Goal: Navigation & Orientation: Find specific page/section

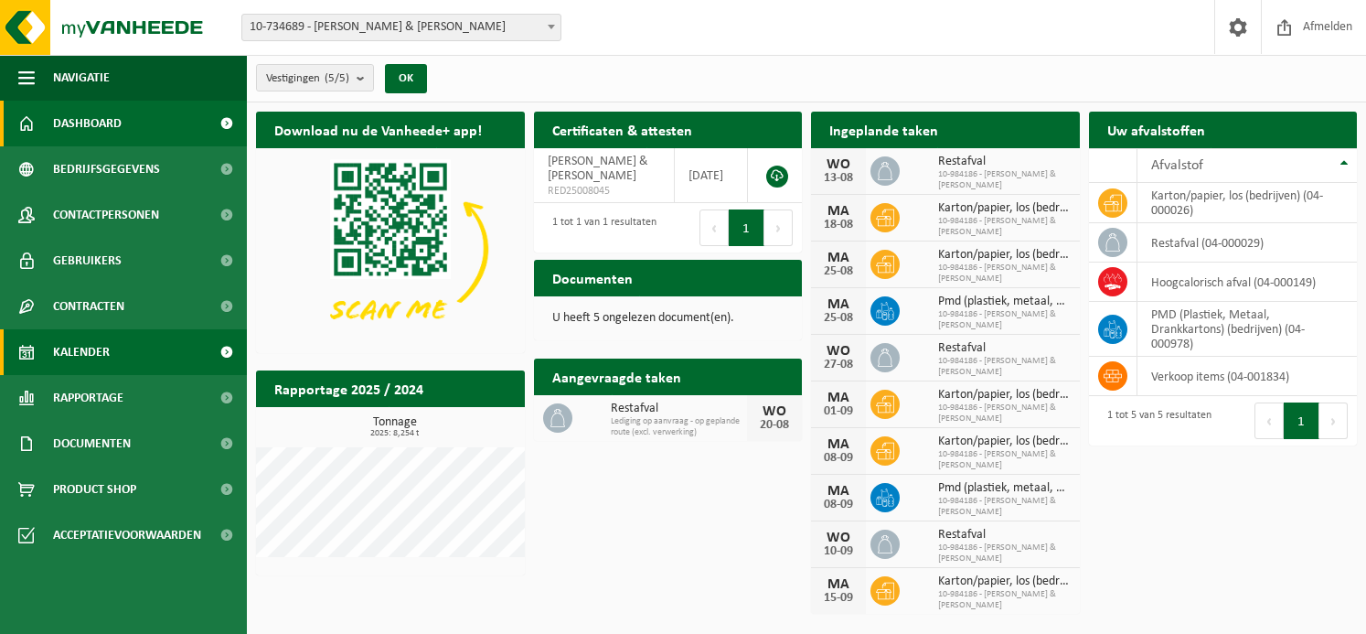
click at [87, 348] on span "Kalender" at bounding box center [81, 352] width 57 height 46
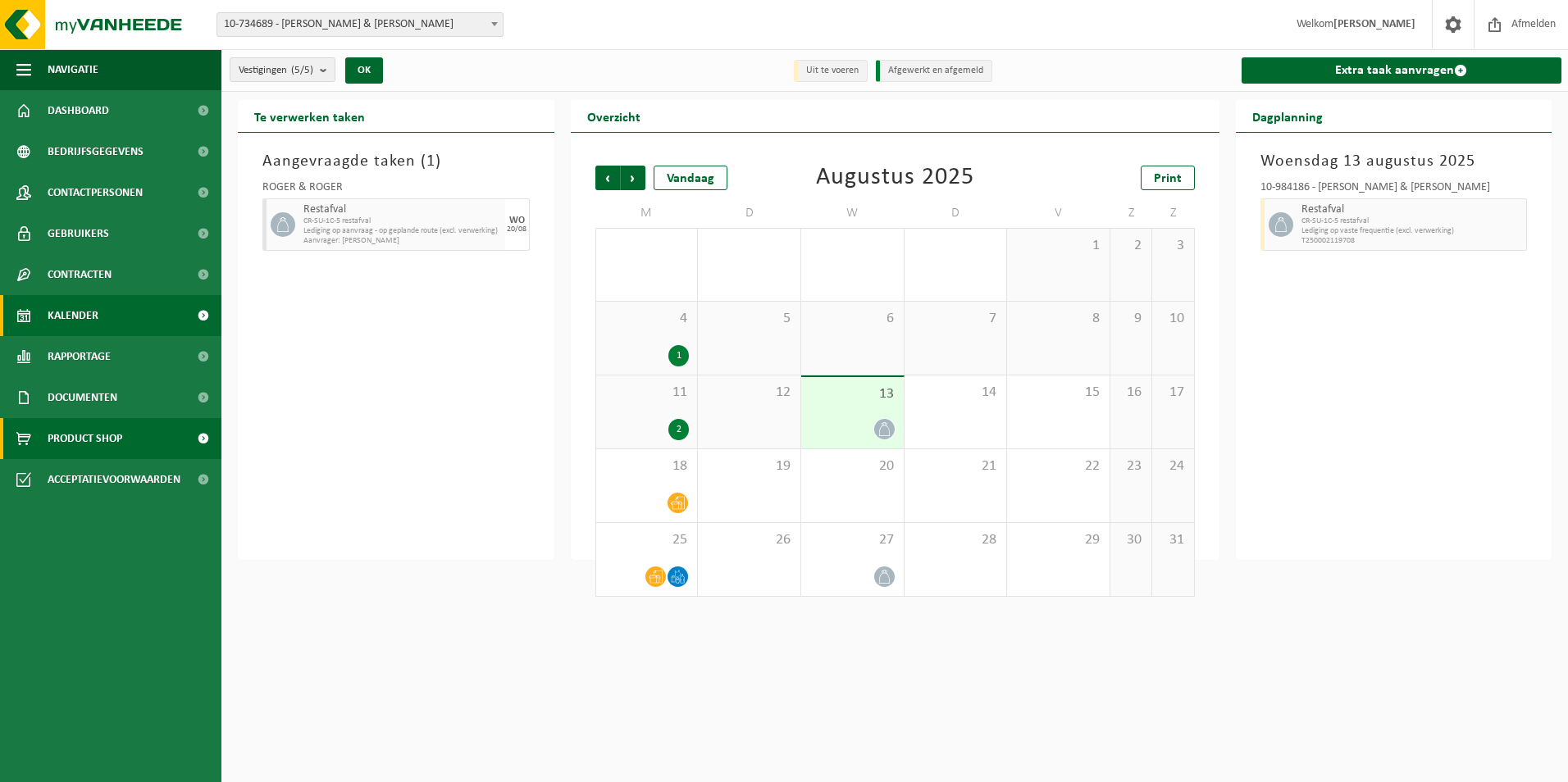
click at [100, 442] on span "Product Shop" at bounding box center [84, 439] width 74 height 41
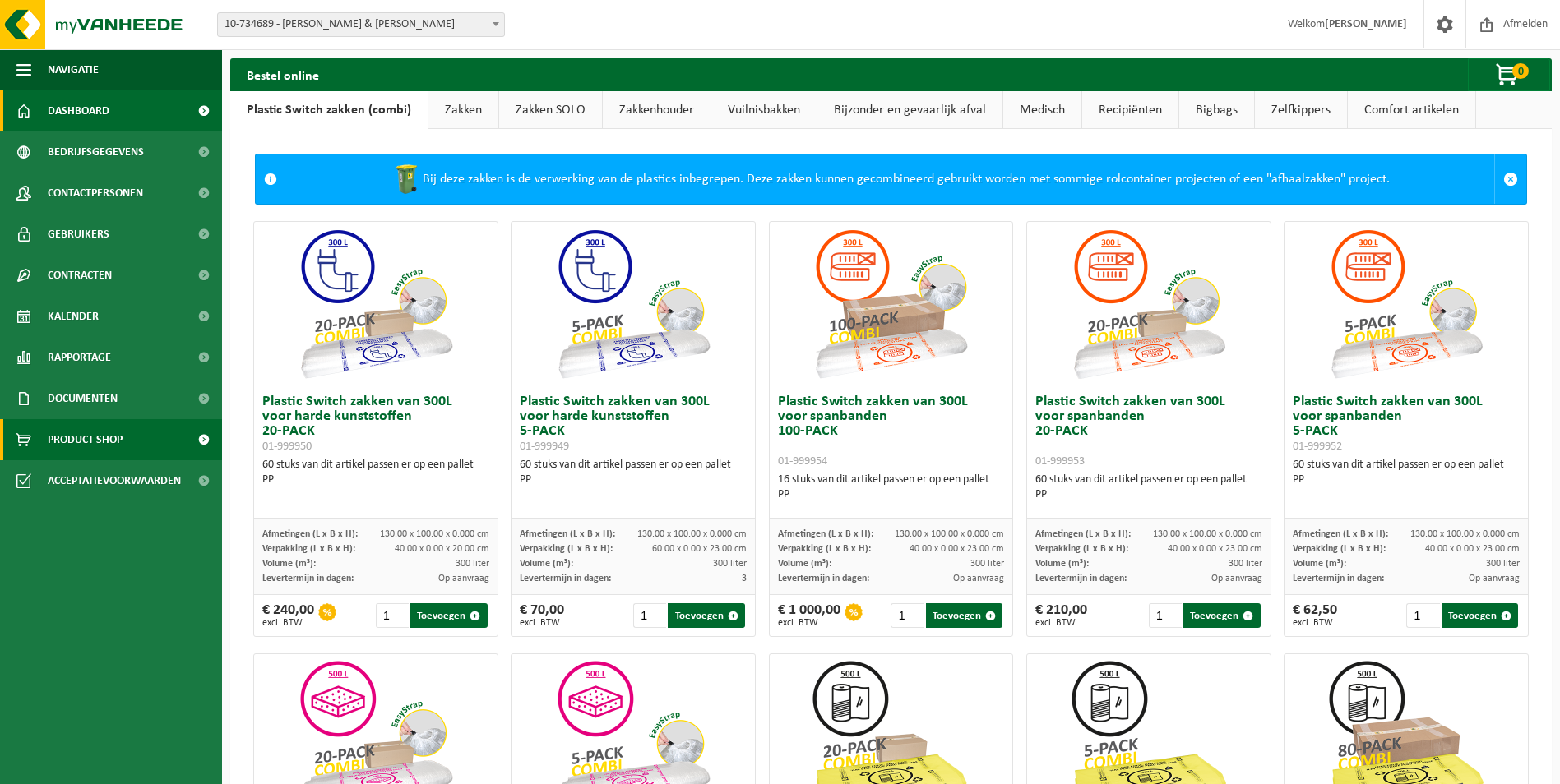
click at [87, 110] on span "Dashboard" at bounding box center [78, 111] width 62 height 41
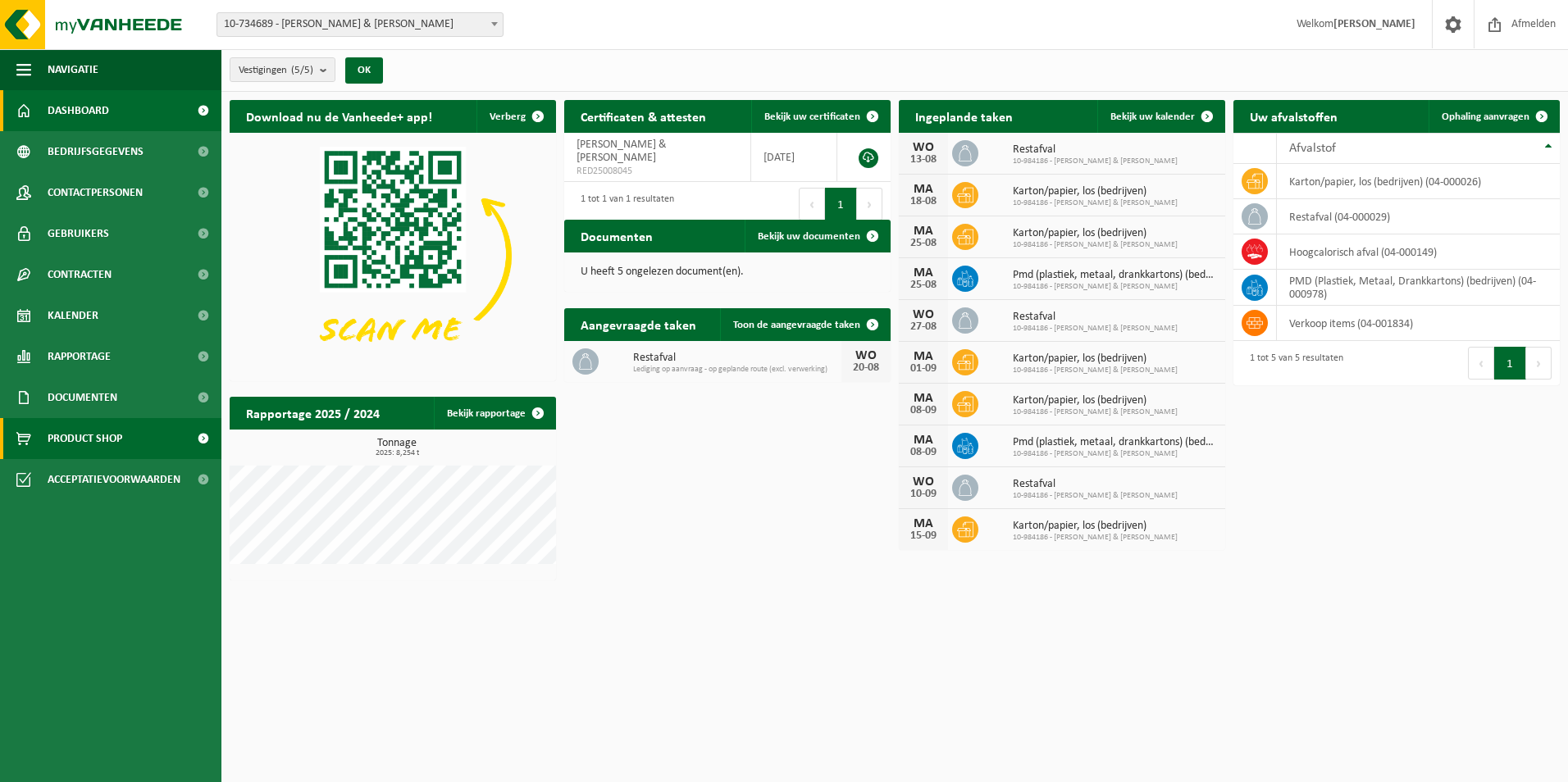
click at [100, 437] on span "Product Shop" at bounding box center [84, 439] width 74 height 41
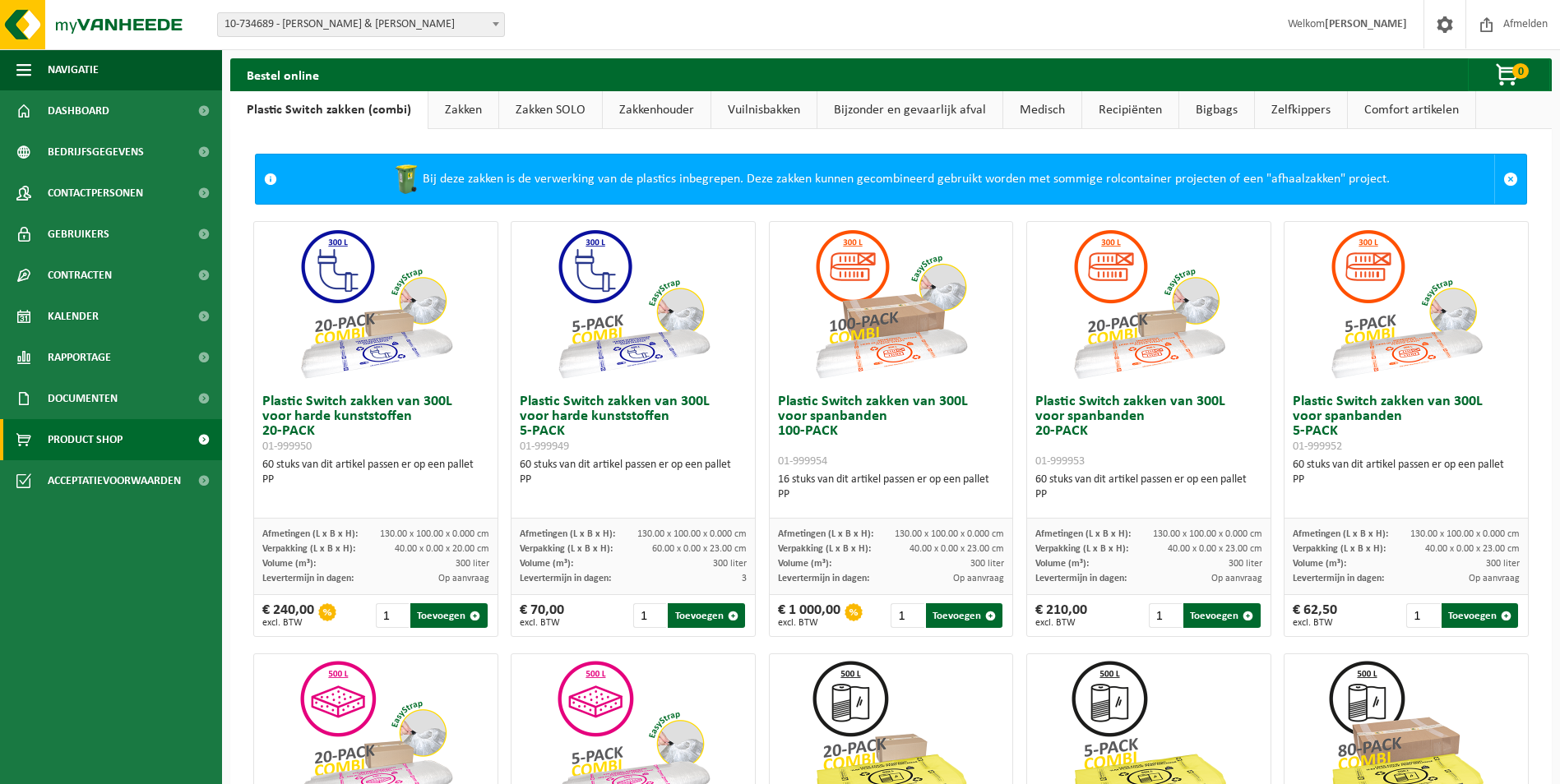
click at [400, 416] on h3 "Plastic Switch zakken van 300L voor harde kunststoffen 20-PACK 01-999950" at bounding box center [376, 424] width 227 height 59
click at [110, 188] on span "Contactpersonen" at bounding box center [95, 193] width 95 height 41
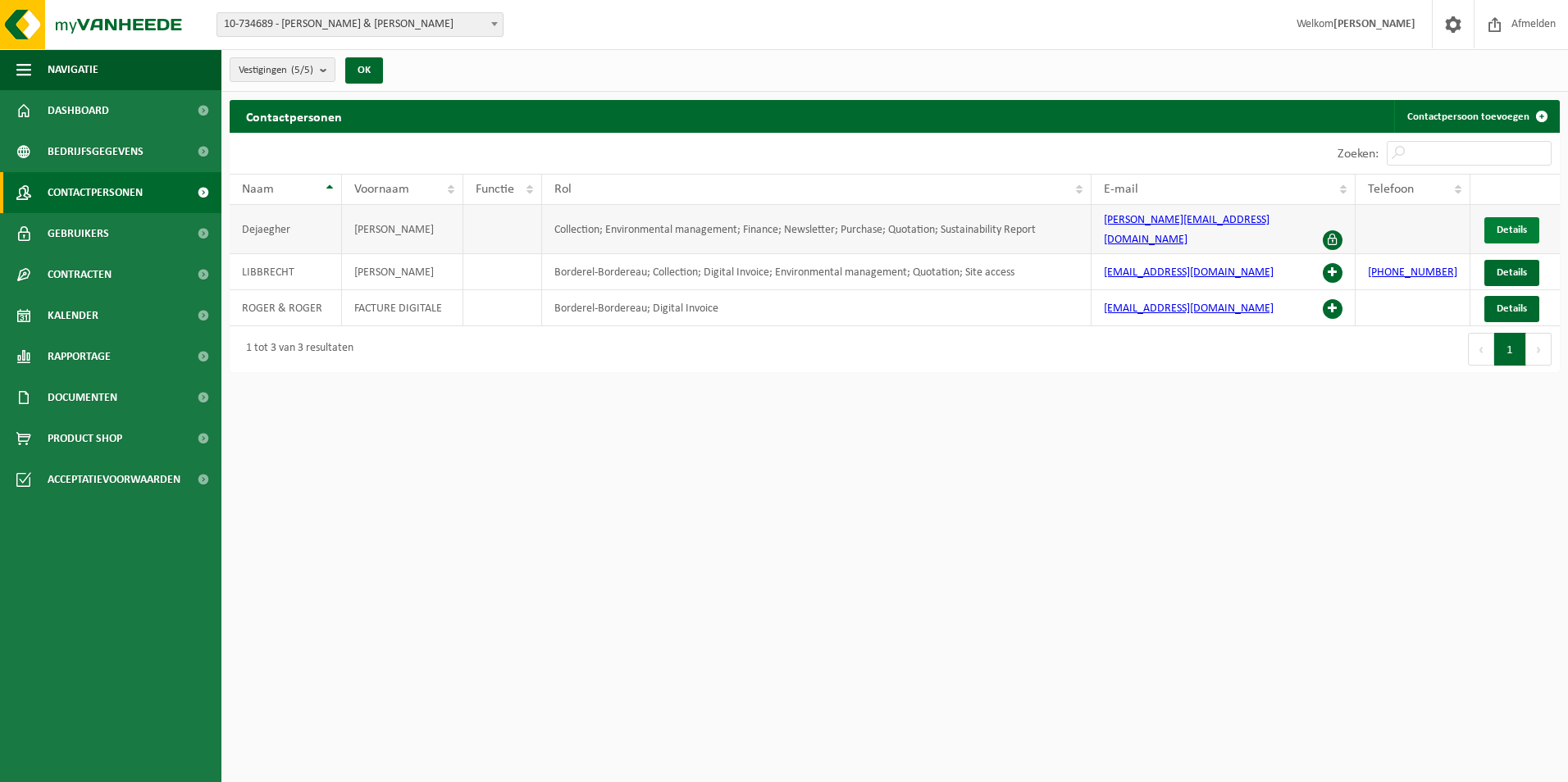
click at [1506, 225] on span "Details" at bounding box center [1512, 230] width 30 height 11
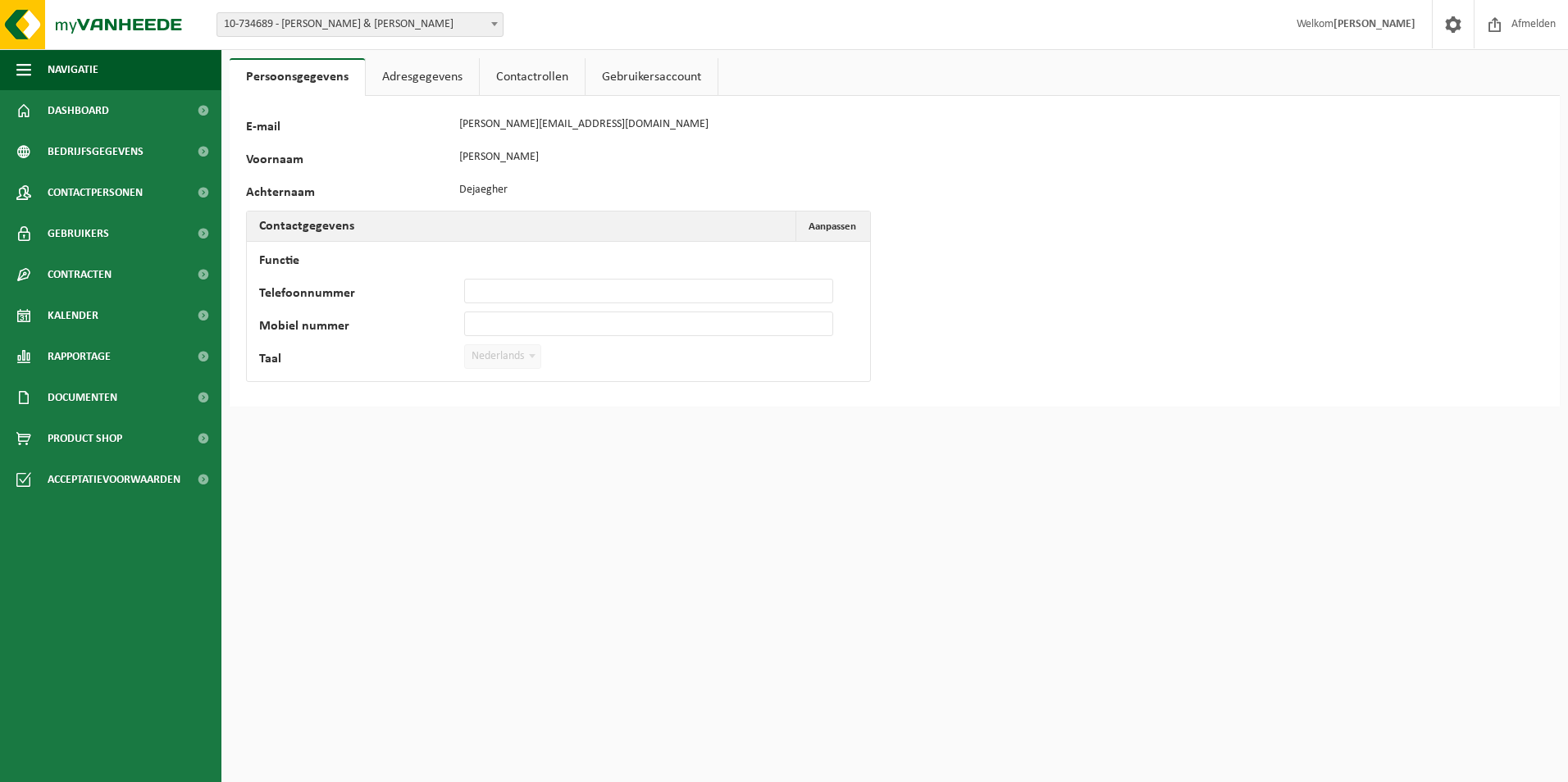
click at [425, 75] on link "Adresgegevens" at bounding box center [422, 77] width 113 height 38
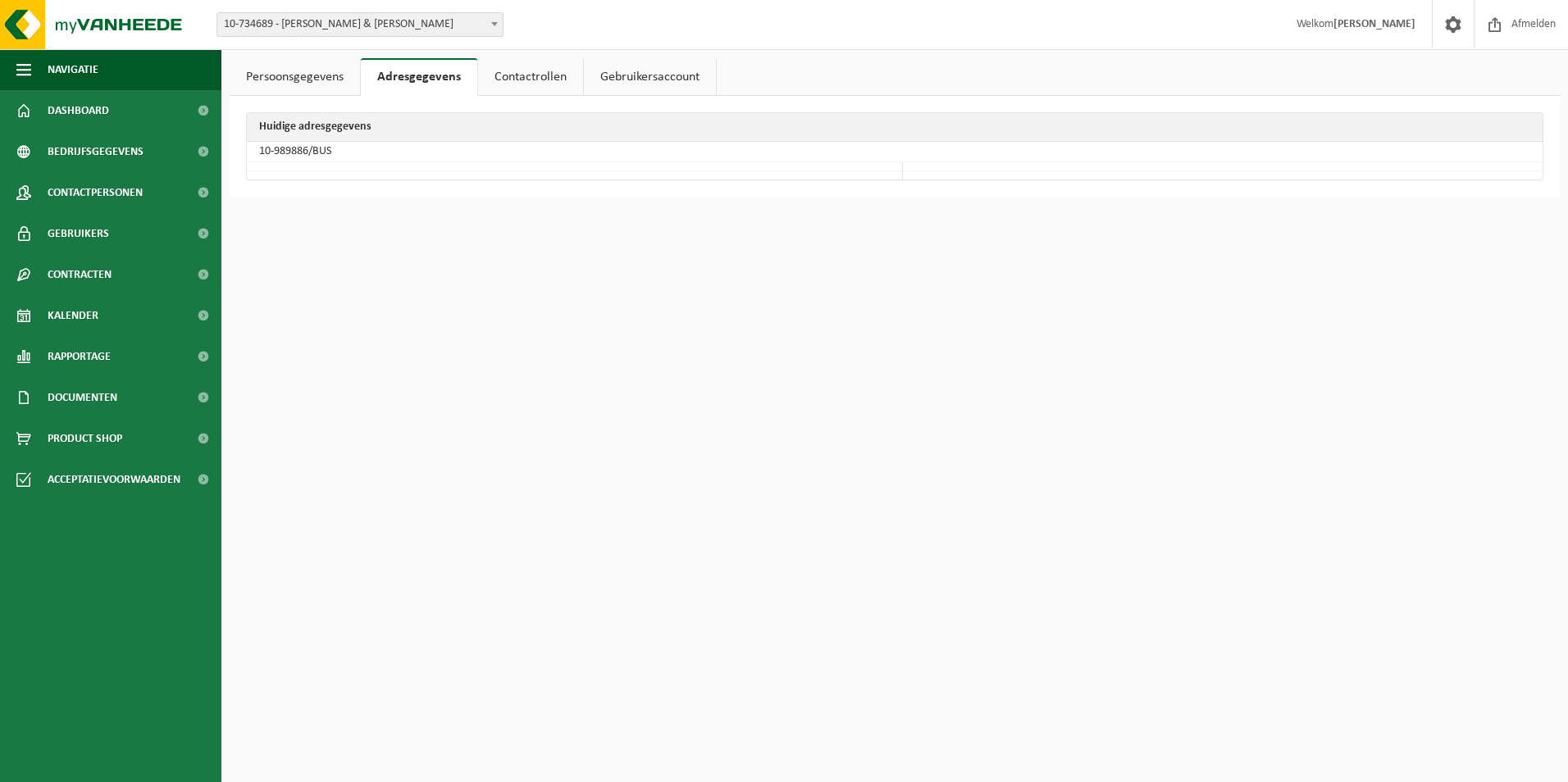
click at [517, 78] on link "Contactrollen" at bounding box center [530, 77] width 105 height 38
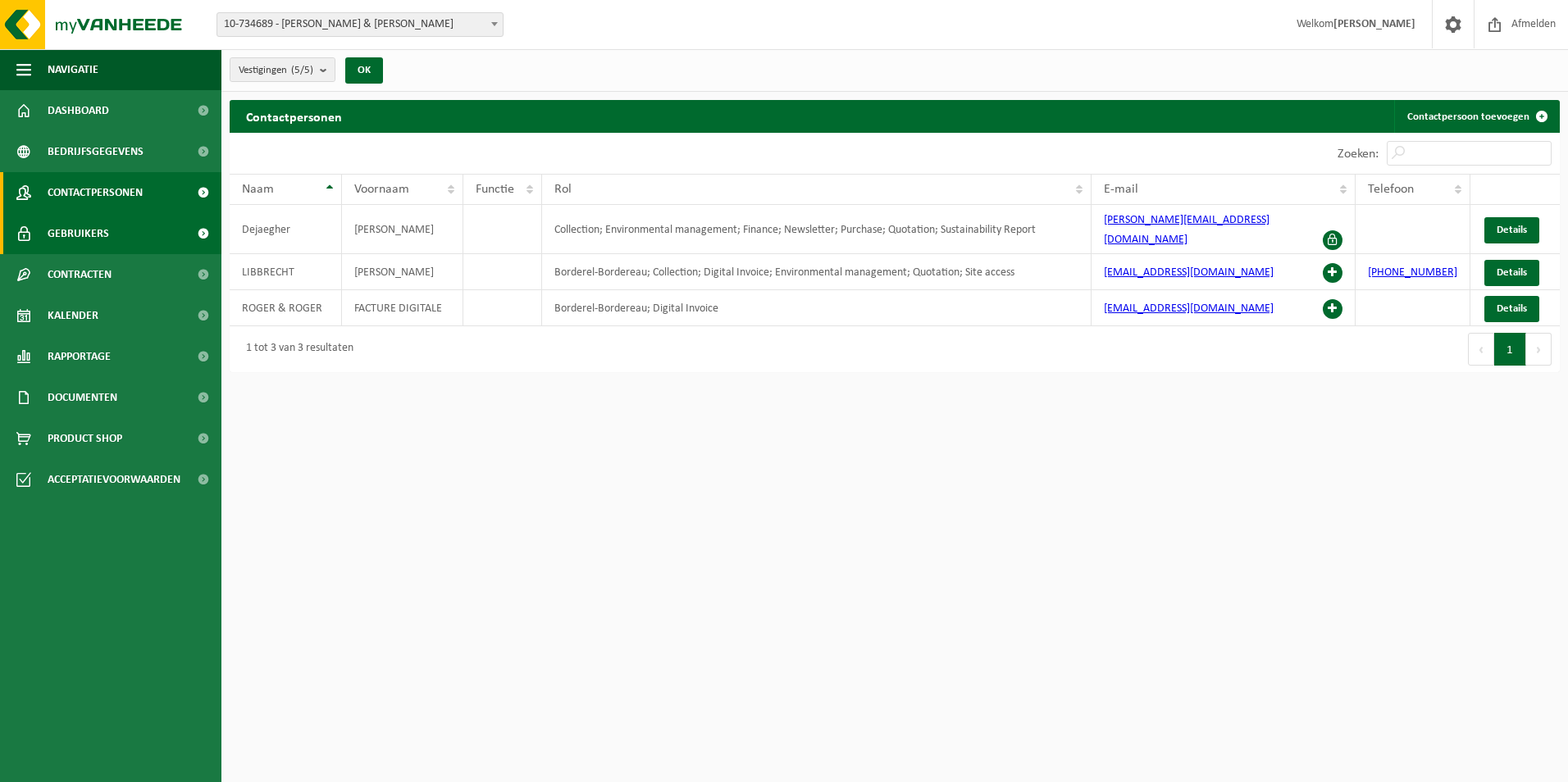
click at [84, 232] on span "Gebruikers" at bounding box center [78, 234] width 62 height 41
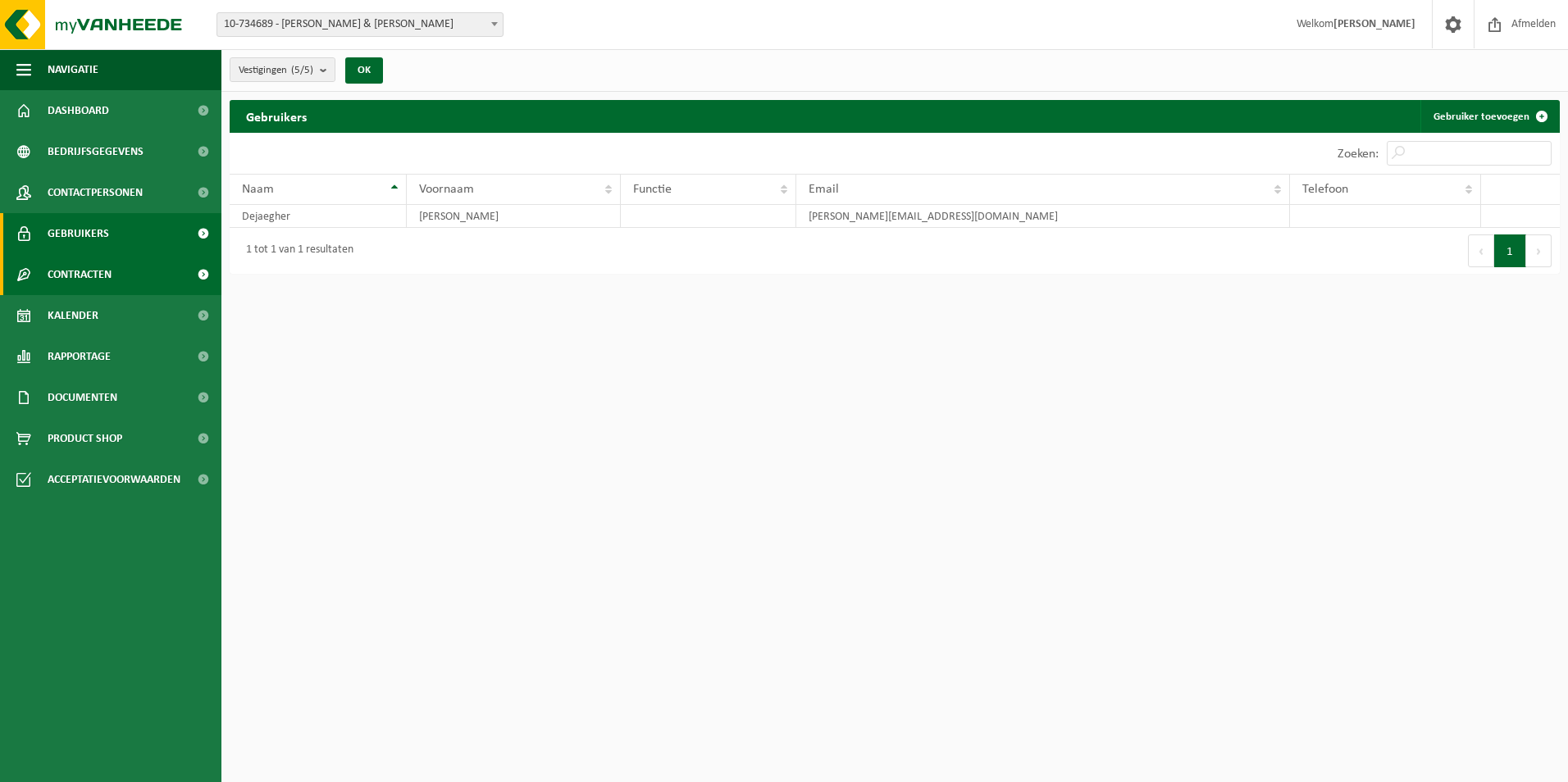
click at [94, 274] on span "Contracten" at bounding box center [79, 274] width 64 height 41
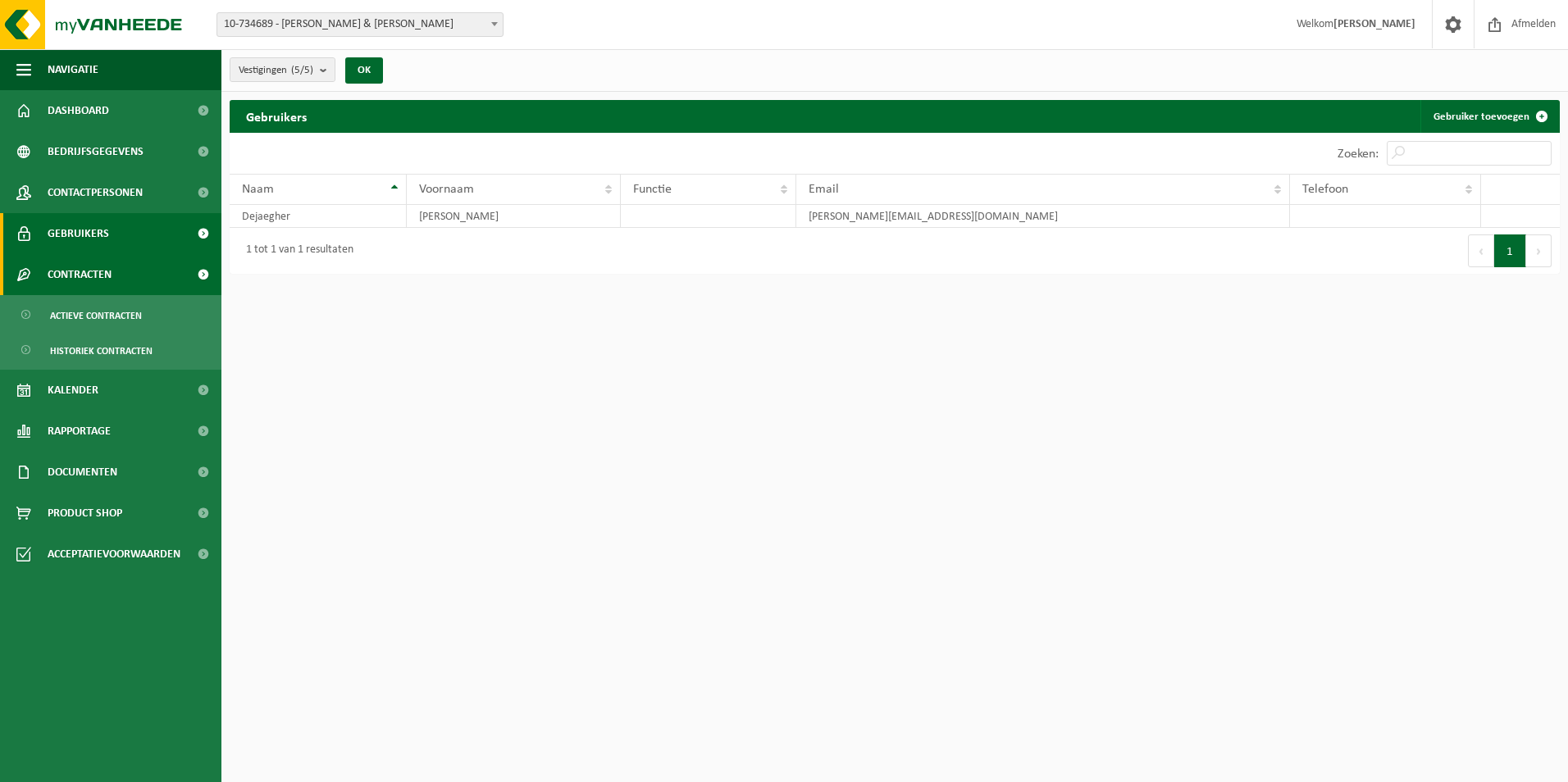
click at [91, 274] on span "Contracten" at bounding box center [79, 274] width 64 height 41
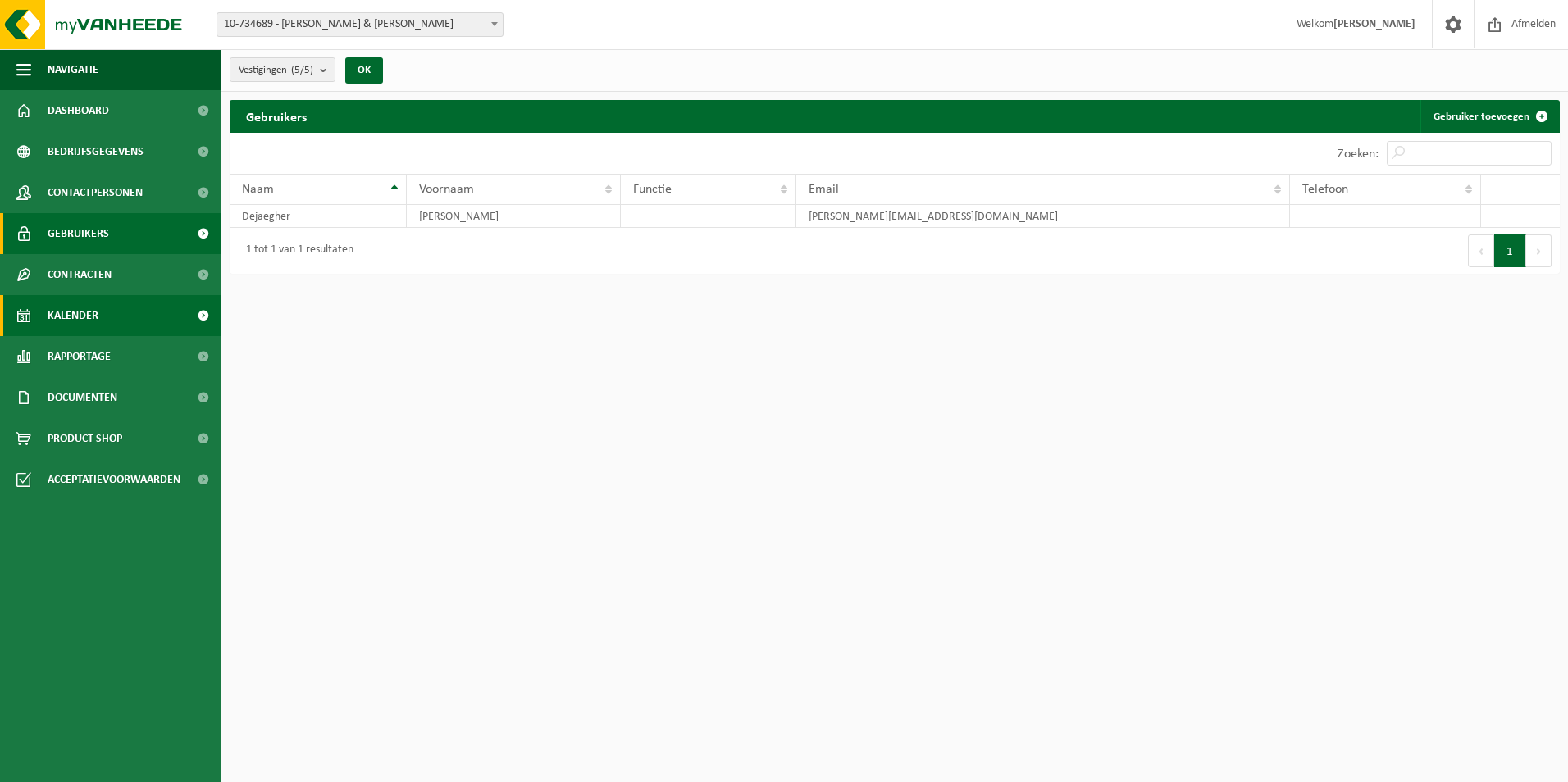
click at [90, 315] on span "Kalender" at bounding box center [73, 316] width 51 height 41
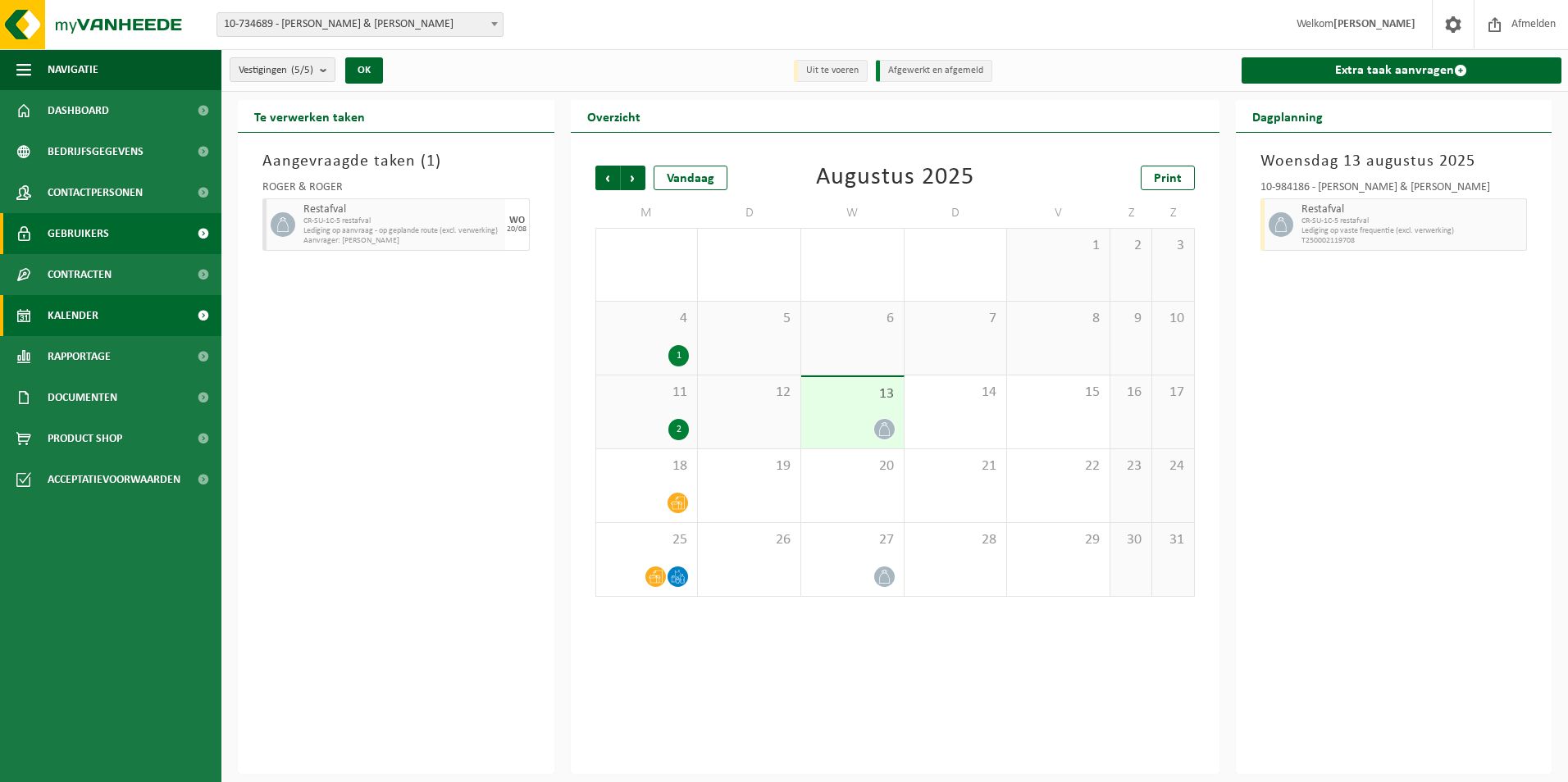
click at [203, 233] on span at bounding box center [203, 234] width 37 height 41
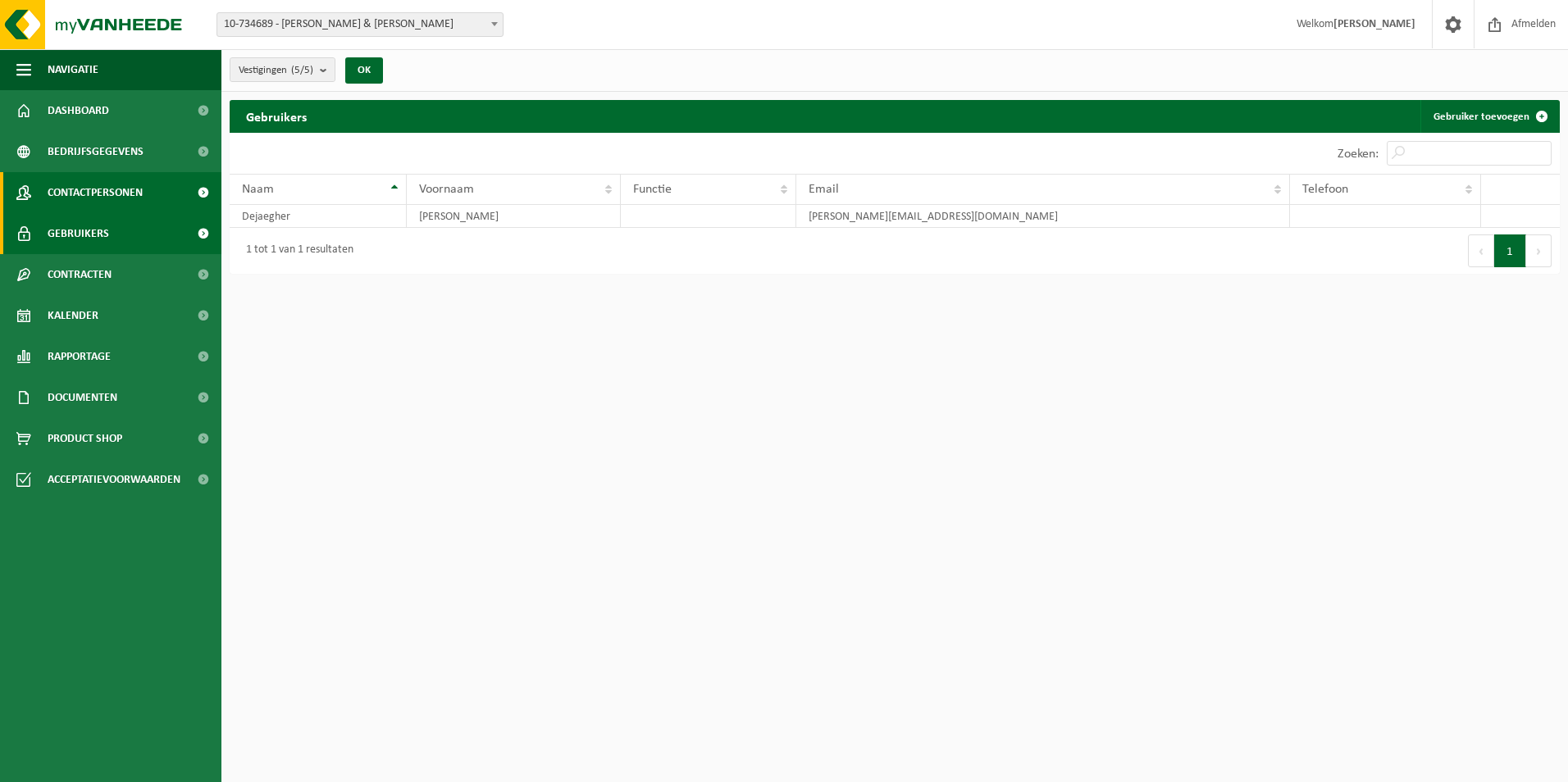
click at [200, 195] on span at bounding box center [203, 193] width 37 height 41
